Goal: Check status: Check status

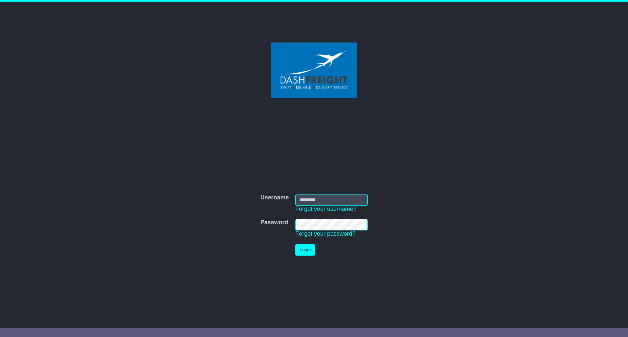
type input "**********"
click at [305, 250] on button "Login" at bounding box center [305, 249] width 20 height 11
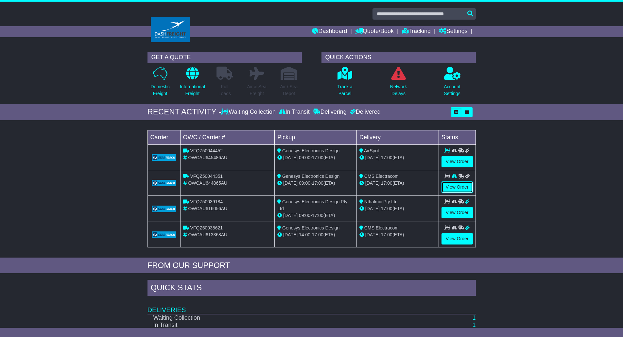
click at [459, 186] on link "View Order" at bounding box center [457, 187] width 31 height 11
click at [460, 158] on link "View Order" at bounding box center [457, 161] width 31 height 11
